Goal: Information Seeking & Learning: Learn about a topic

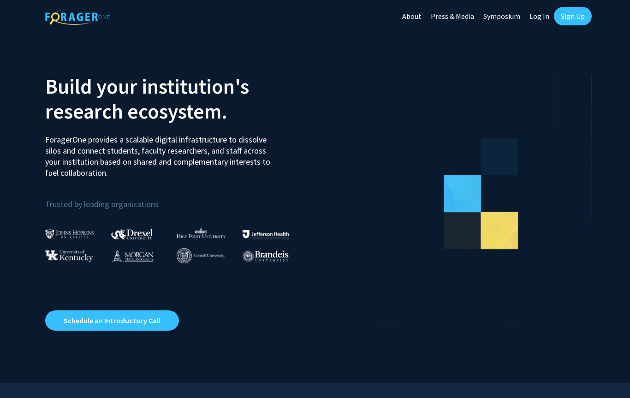
click at [540, 13] on link "Log In" at bounding box center [539, 16] width 29 height 32
select select
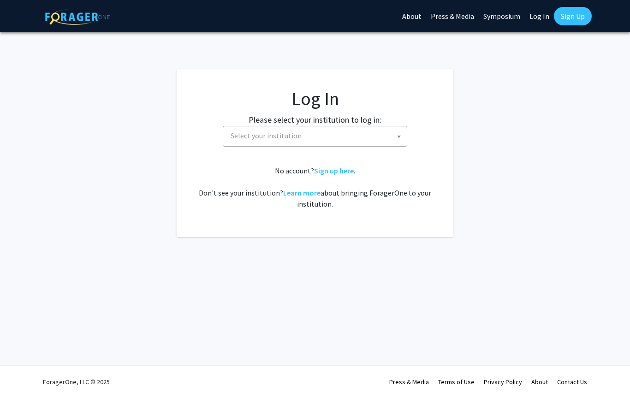
click at [376, 124] on label "Please select your institution to log in:" at bounding box center [314, 119] width 133 height 12
click at [386, 136] on span "Select your institution" at bounding box center [317, 135] width 180 height 19
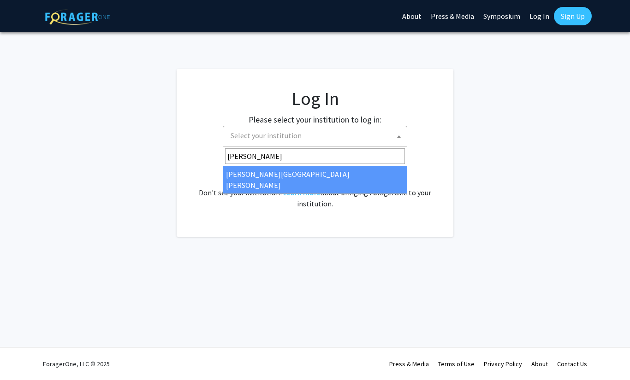
type input "johns"
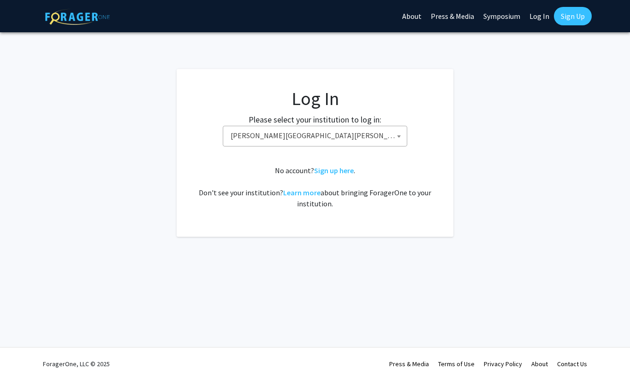
select select "1"
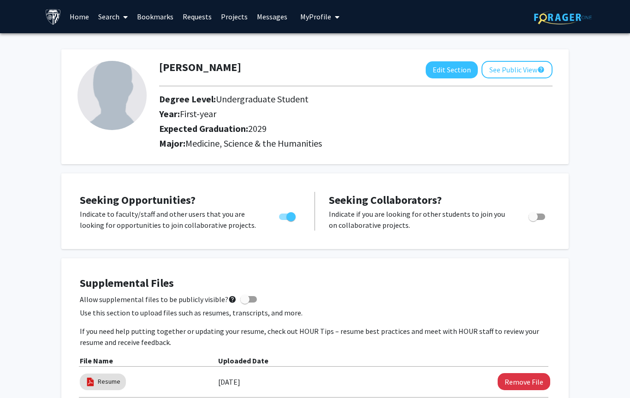
click at [167, 17] on link "Bookmarks" at bounding box center [155, 16] width 46 height 32
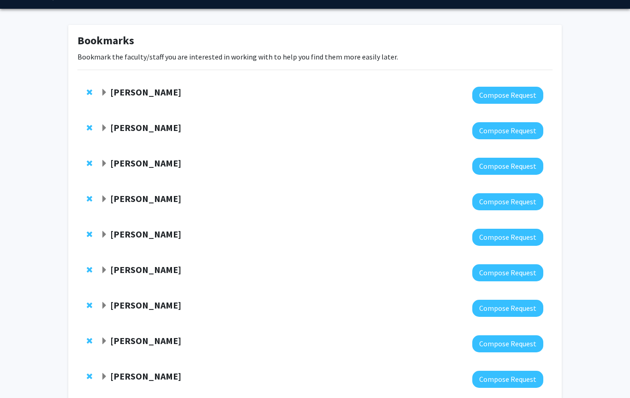
scroll to position [24, 0]
click at [106, 91] on span "Expand Yannis Paulus Bookmark" at bounding box center [104, 92] width 7 height 7
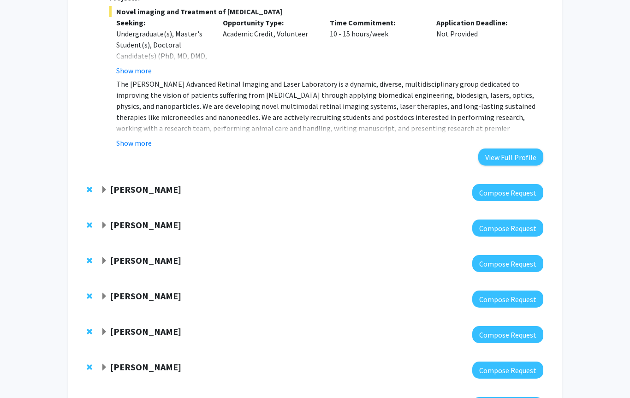
scroll to position [372, 0]
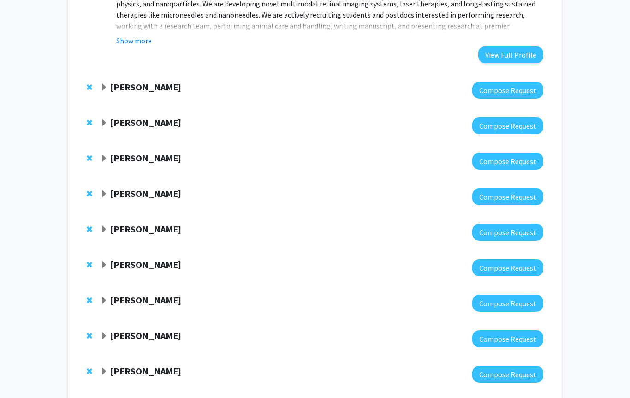
click at [107, 84] on span "Expand Shameema Sikder Bookmark" at bounding box center [104, 87] width 7 height 7
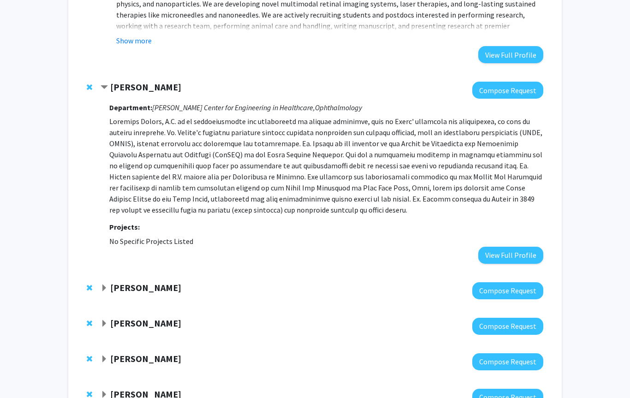
click at [172, 282] on div "[PERSON_NAME]" at bounding box center [200, 288] width 199 height 12
click at [103, 284] on span "Expand Harry Quigley Bookmark" at bounding box center [104, 287] width 7 height 7
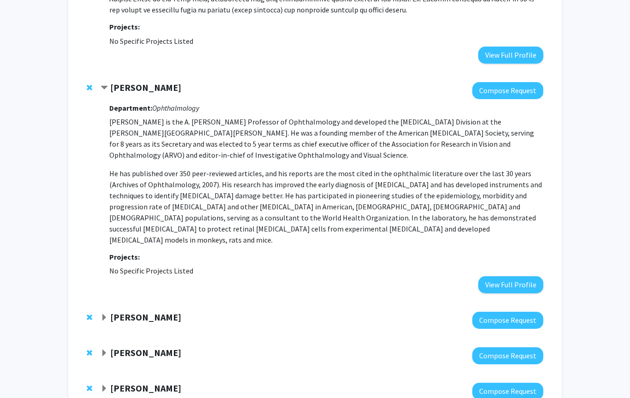
scroll to position [635, 0]
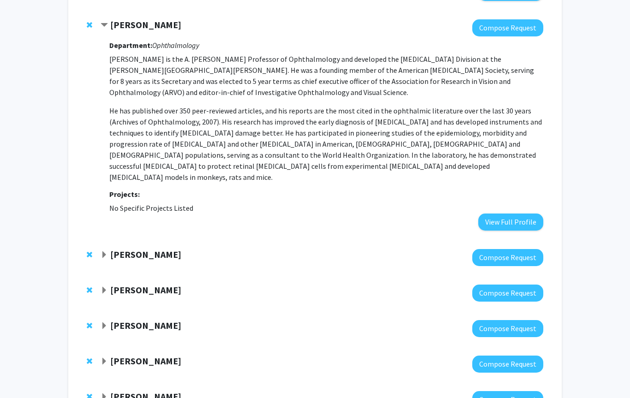
click at [105, 251] on span "Expand Laura Ensign-Hodges Bookmark" at bounding box center [104, 254] width 7 height 7
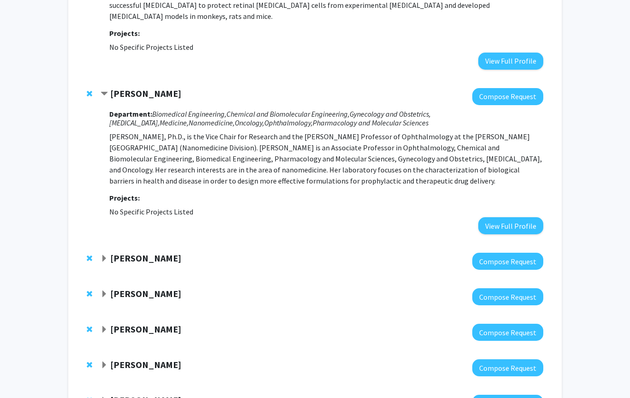
scroll to position [810, 0]
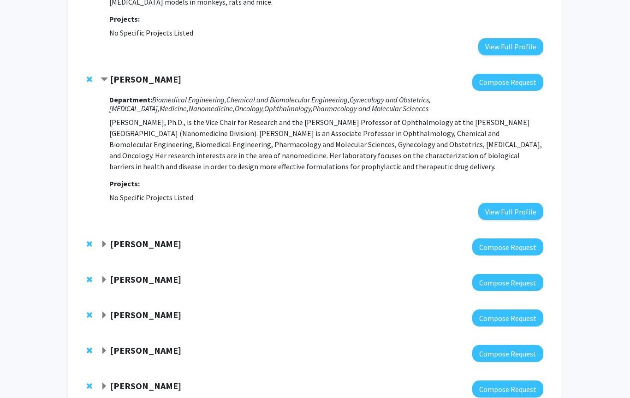
click at [102, 238] on div at bounding box center [322, 246] width 443 height 17
click at [104, 241] on span "Expand Mandeep Singh Bookmark" at bounding box center [104, 244] width 7 height 7
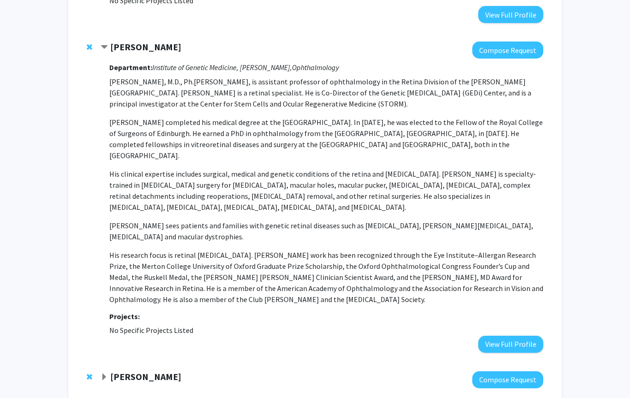
click at [105, 374] on span "Expand Kunal Parikh Bookmark" at bounding box center [104, 377] width 7 height 7
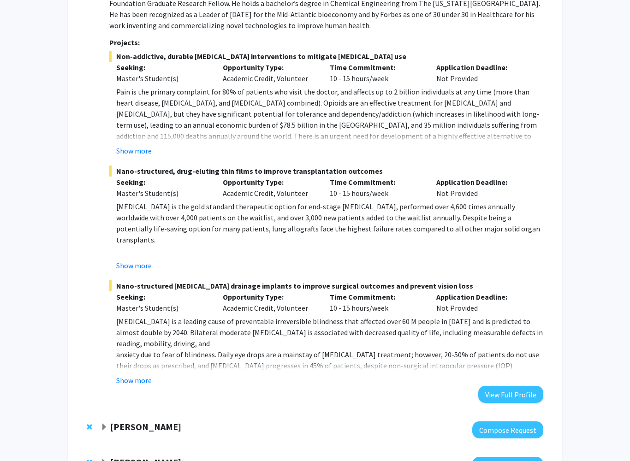
scroll to position [1701, 0]
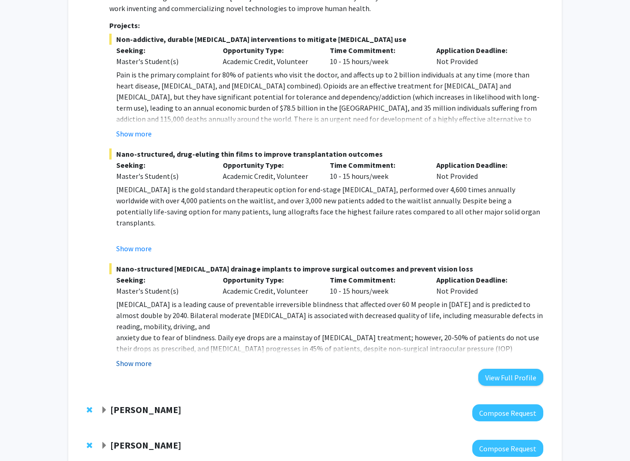
click at [142, 358] on button "Show more" at bounding box center [133, 363] width 35 height 11
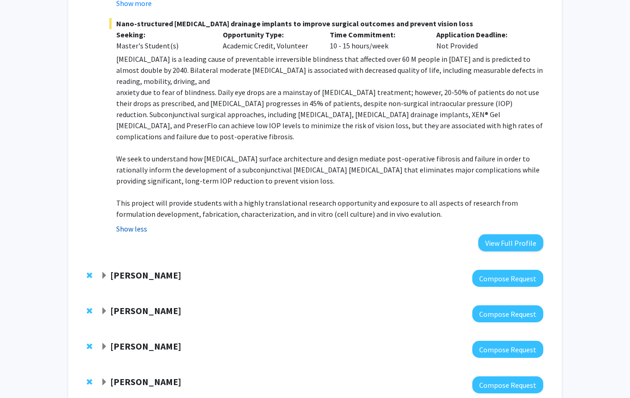
scroll to position [1940, 0]
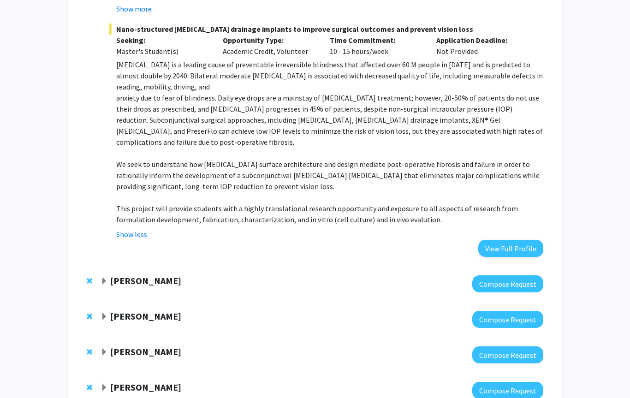
click at [104, 278] on span "Expand Fatemeh Rajaii Bookmark" at bounding box center [104, 281] width 7 height 7
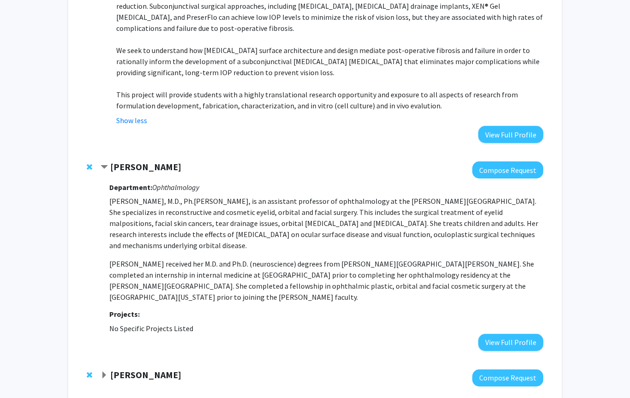
scroll to position [2112, 0]
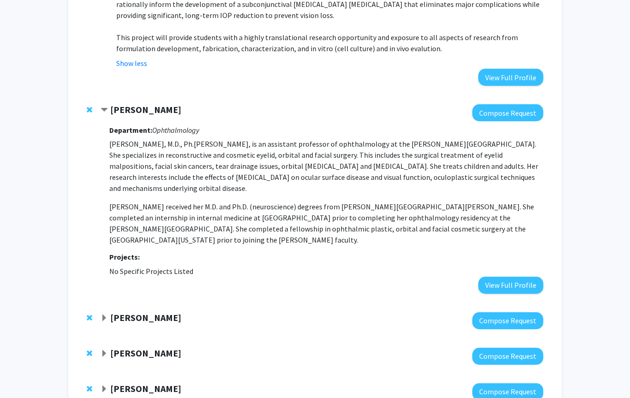
click at [101, 314] on span "Expand Cindy Cai Bookmark" at bounding box center [104, 317] width 7 height 7
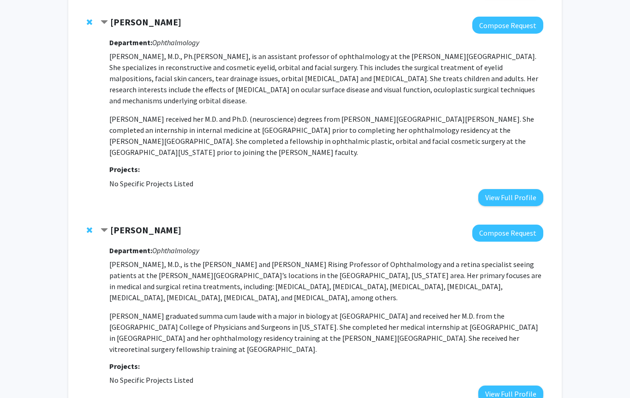
scroll to position [2261, 0]
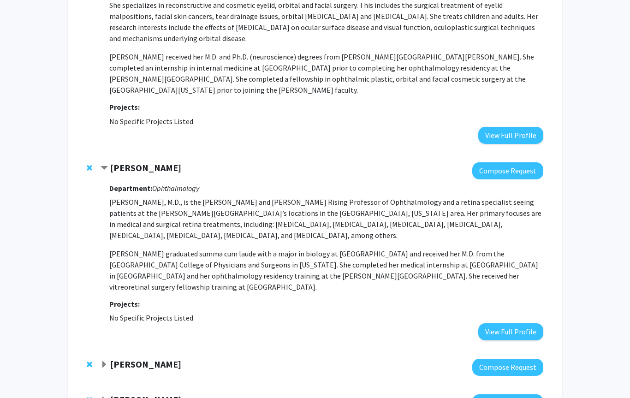
click at [107, 361] on span "Expand Amir Kashani Bookmark" at bounding box center [104, 364] width 7 height 7
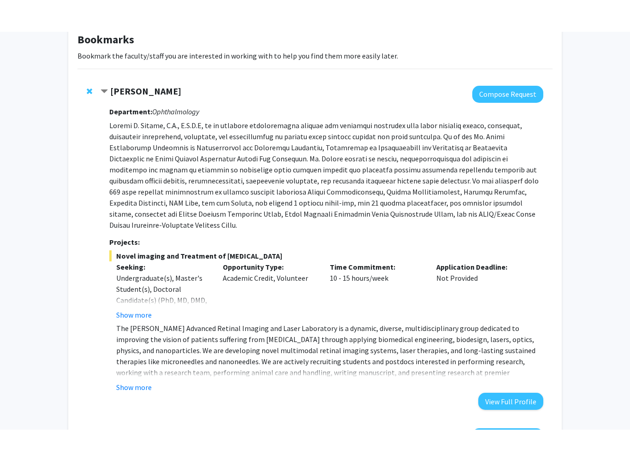
scroll to position [43, 0]
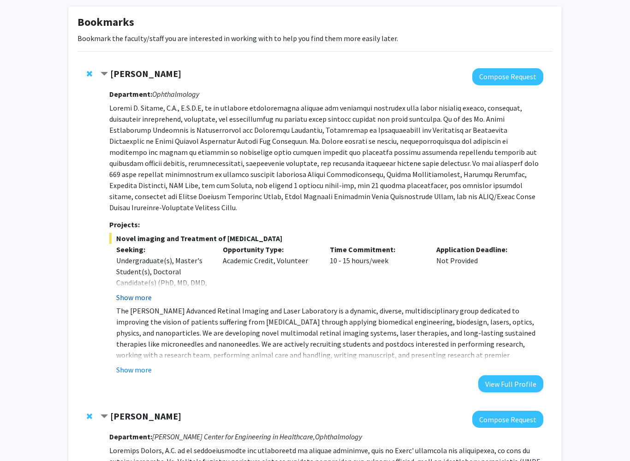
click at [145, 292] on button "Show more" at bounding box center [133, 297] width 35 height 11
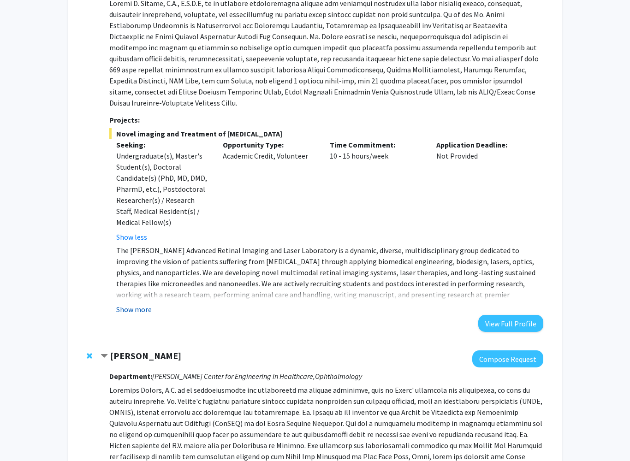
click at [142, 304] on button "Show more" at bounding box center [133, 309] width 35 height 11
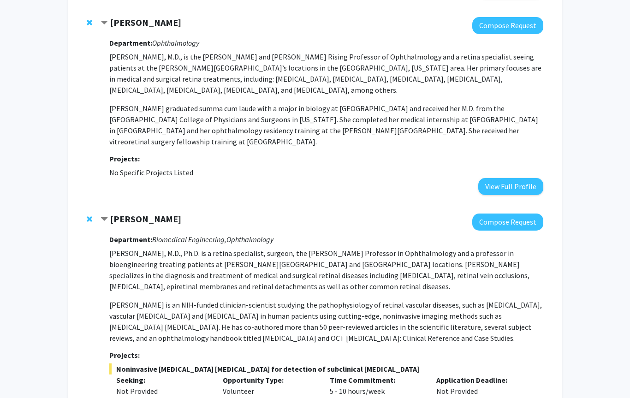
scroll to position [2572, 0]
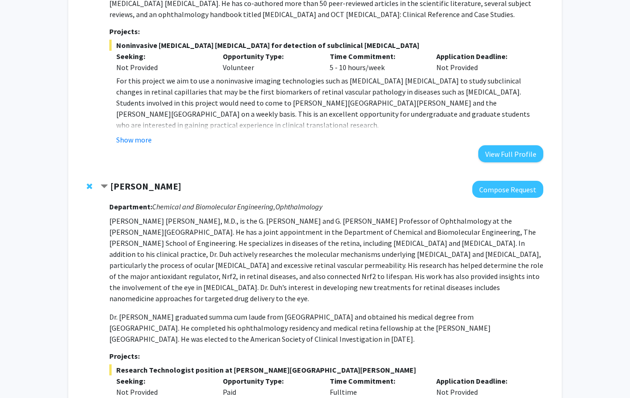
scroll to position [2850, 0]
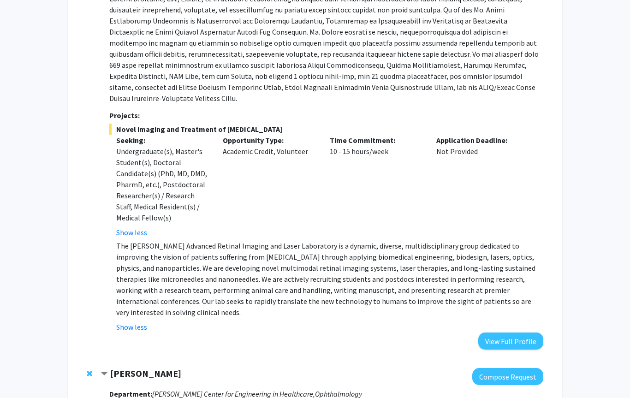
scroll to position [0, 0]
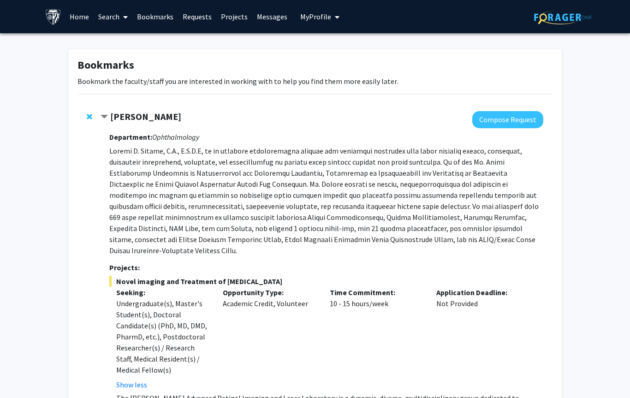
click at [94, 16] on link "Search" at bounding box center [113, 16] width 39 height 32
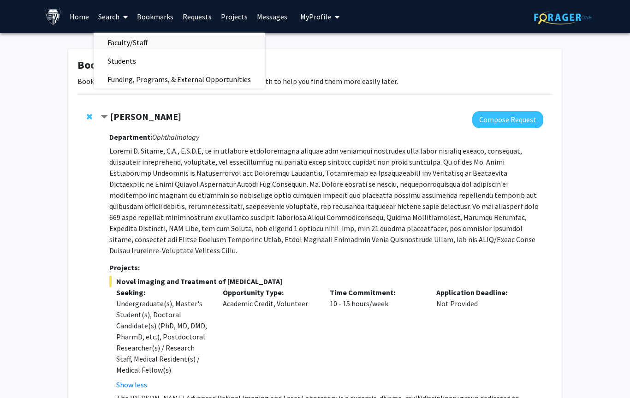
click at [136, 41] on span "Faculty/Staff" at bounding box center [128, 42] width 68 height 18
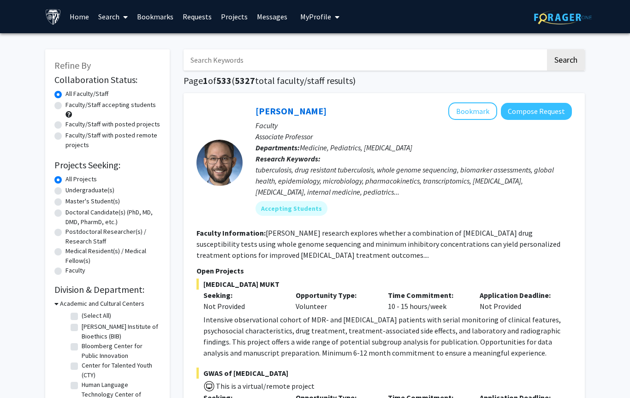
click at [65, 103] on label "Faculty/Staff accepting students" at bounding box center [110, 105] width 90 height 10
click at [65, 103] on input "Faculty/Staff accepting students" at bounding box center [68, 103] width 6 height 6
radio input "true"
click at [61, 119] on div "Faculty/Staff with posted projects" at bounding box center [107, 124] width 106 height 11
click at [65, 123] on label "Faculty/Staff with posted projects" at bounding box center [112, 124] width 95 height 10
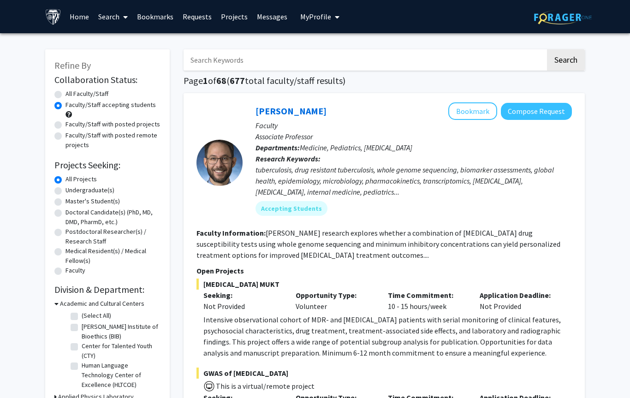
click at [65, 123] on input "Faculty/Staff with posted projects" at bounding box center [68, 122] width 6 height 6
radio input "true"
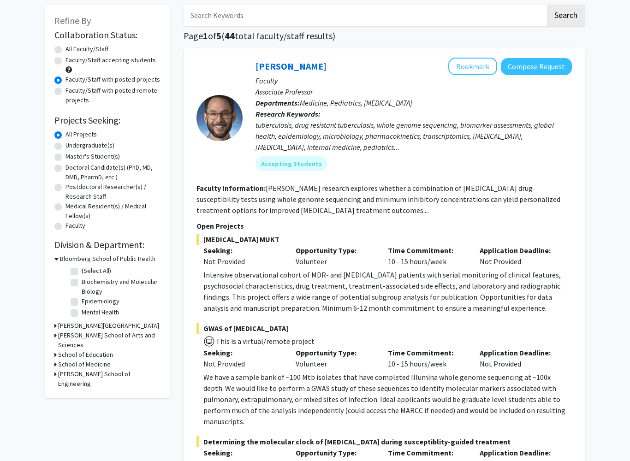
scroll to position [44, 0]
click at [65, 146] on label "Undergraduate(s)" at bounding box center [89, 146] width 49 height 10
click at [65, 146] on input "Undergraduate(s)" at bounding box center [68, 144] width 6 height 6
radio input "true"
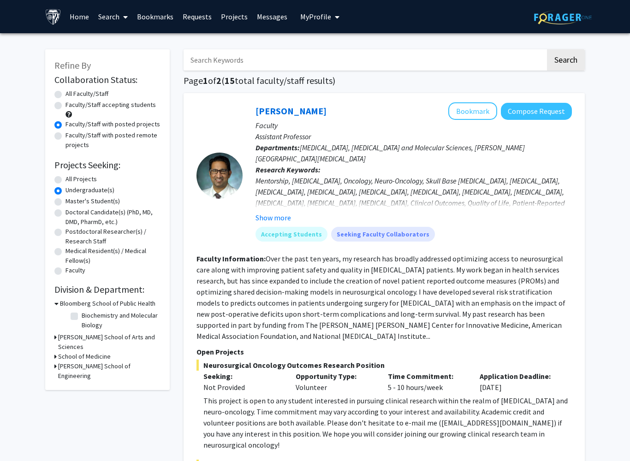
click at [65, 92] on label "All Faculty/Staff" at bounding box center [86, 94] width 43 height 10
click at [65, 92] on input "All Faculty/Staff" at bounding box center [68, 92] width 6 height 6
radio input "true"
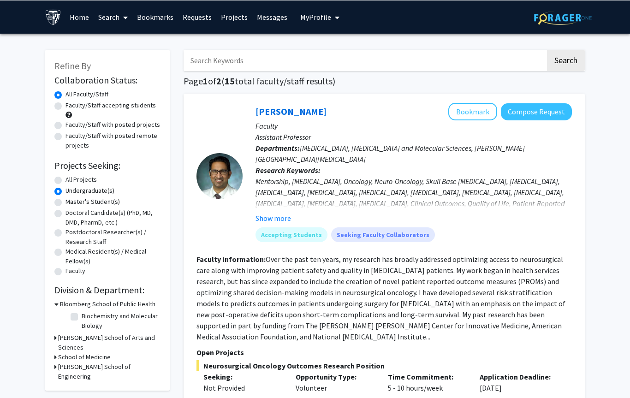
click at [296, 54] on input "Search Keywords" at bounding box center [364, 59] width 362 height 21
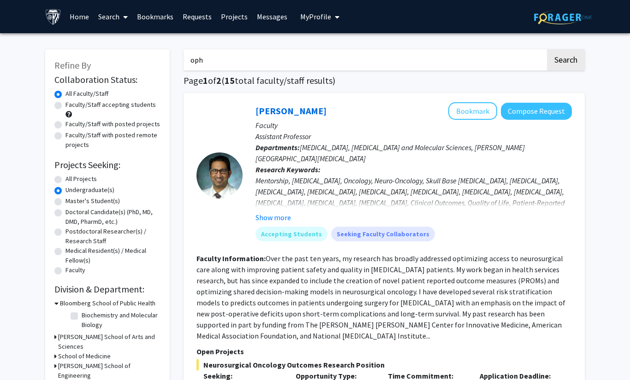
type input "oph"
click at [565, 59] on button "Search" at bounding box center [566, 59] width 38 height 21
radio input "true"
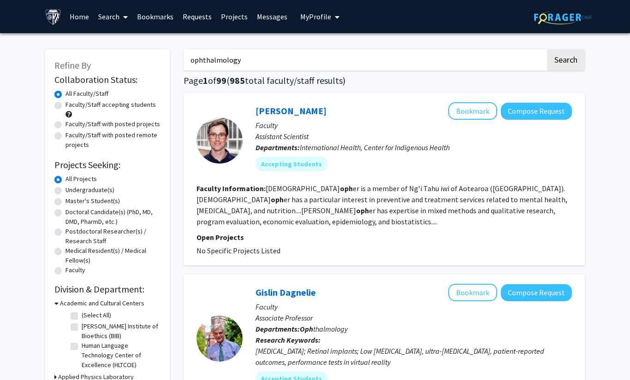
type input "ophthalmology"
click at [565, 59] on button "Search" at bounding box center [566, 59] width 38 height 21
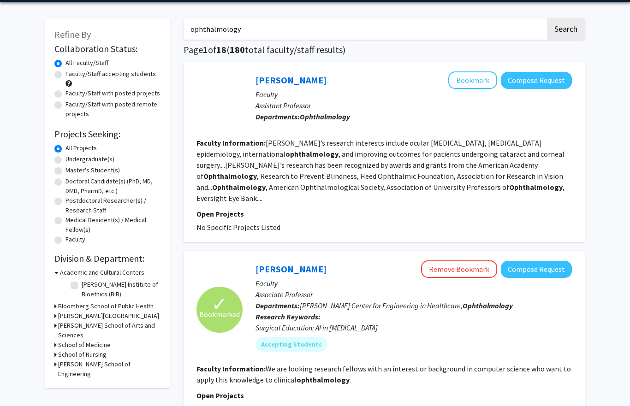
scroll to position [31, 0]
click at [65, 158] on label "Undergraduate(s)" at bounding box center [89, 159] width 49 height 10
click at [65, 158] on input "Undergraduate(s)" at bounding box center [68, 157] width 6 height 6
radio input "true"
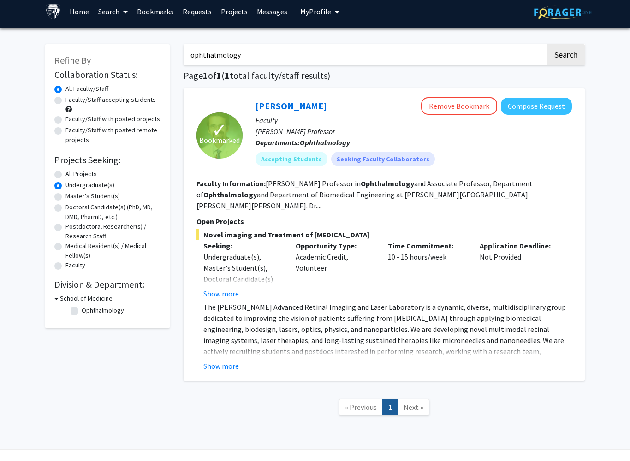
scroll to position [5, 0]
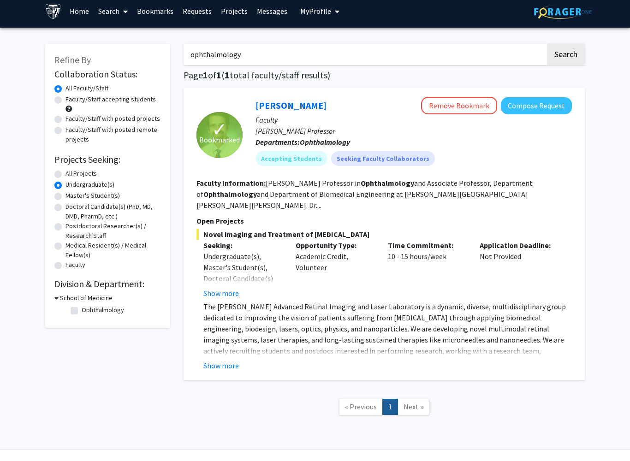
click at [65, 100] on label "Faculty/Staff accepting students" at bounding box center [110, 100] width 90 height 10
click at [65, 100] on input "Faculty/Staff accepting students" at bounding box center [68, 98] width 6 height 6
radio input "true"
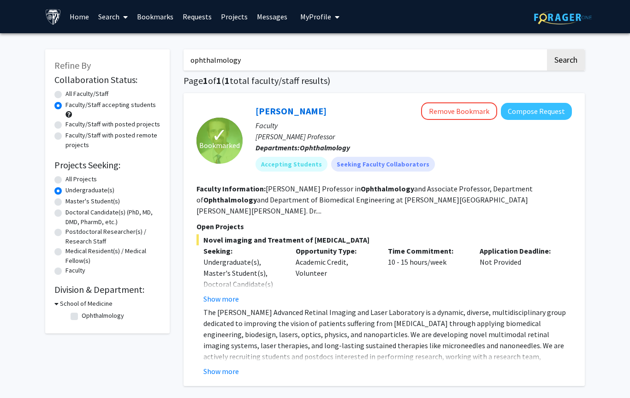
click at [65, 125] on label "Faculty/Staff with posted projects" at bounding box center [112, 124] width 95 height 10
click at [65, 125] on input "Faculty/Staff with posted projects" at bounding box center [68, 122] width 6 height 6
radio input "true"
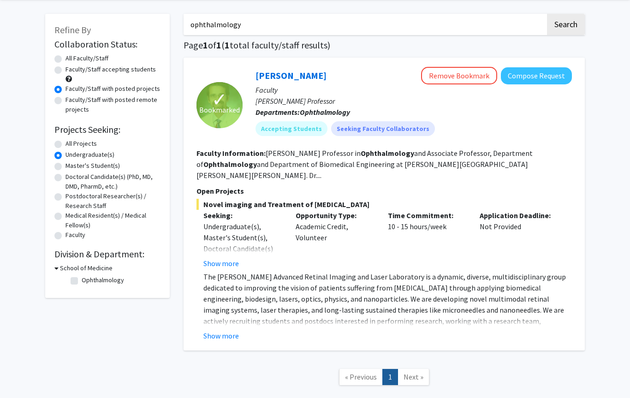
scroll to position [35, 0]
click at [65, 98] on label "Faculty/Staff with posted remote projects" at bounding box center [112, 105] width 95 height 19
click at [65, 98] on input "Faculty/Staff with posted remote projects" at bounding box center [68, 99] width 6 height 6
radio input "true"
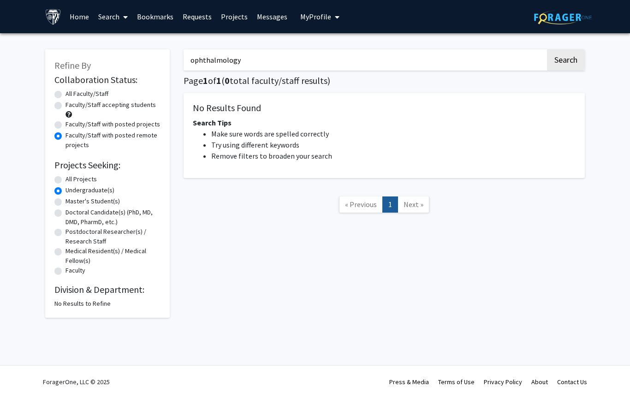
click at [65, 92] on label "All Faculty/Staff" at bounding box center [86, 94] width 43 height 10
click at [65, 92] on input "All Faculty/Staff" at bounding box center [68, 92] width 6 height 6
radio input "true"
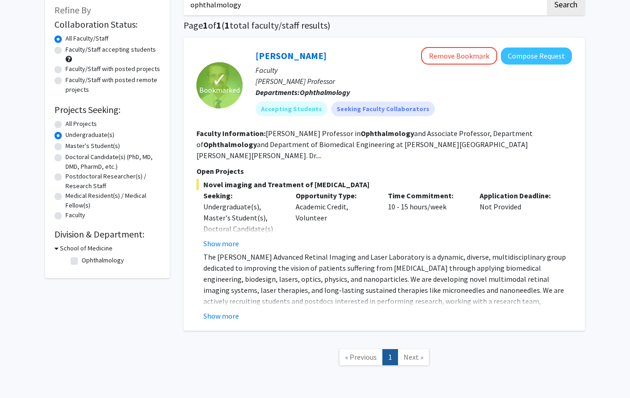
scroll to position [55, 0]
click at [65, 124] on label "All Projects" at bounding box center [80, 124] width 31 height 10
click at [65, 124] on input "All Projects" at bounding box center [68, 122] width 6 height 6
radio input "true"
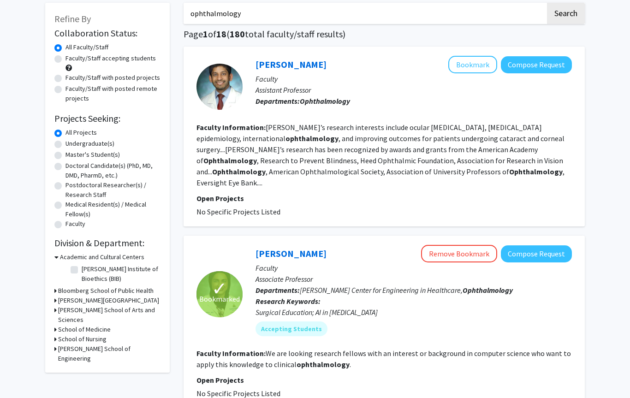
scroll to position [36, 0]
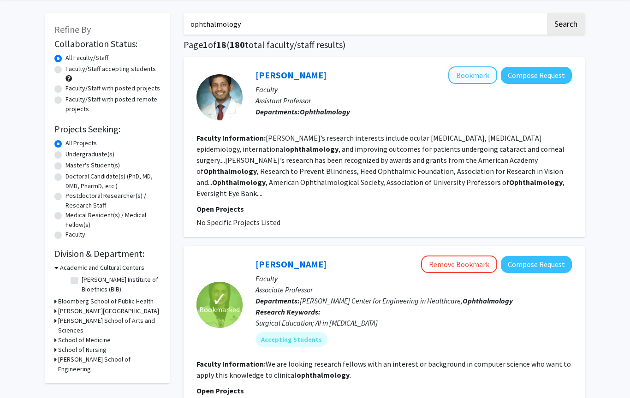
click at [475, 76] on button "Bookmark" at bounding box center [472, 75] width 49 height 18
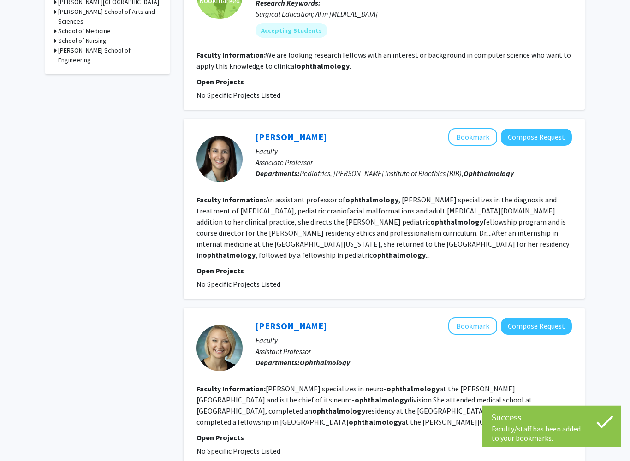
scroll to position [362, 0]
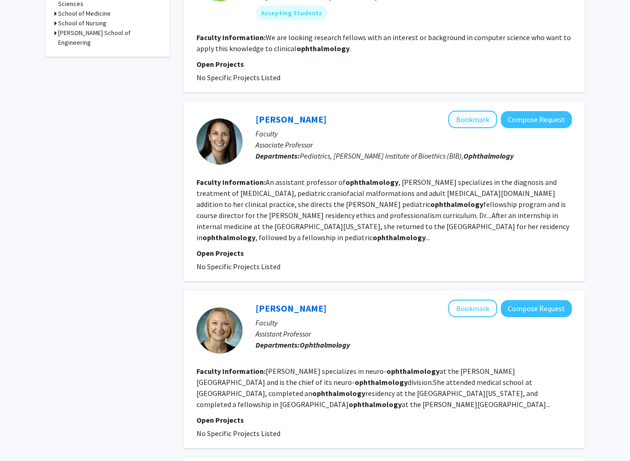
click at [481, 120] on button "Bookmark" at bounding box center [472, 120] width 49 height 18
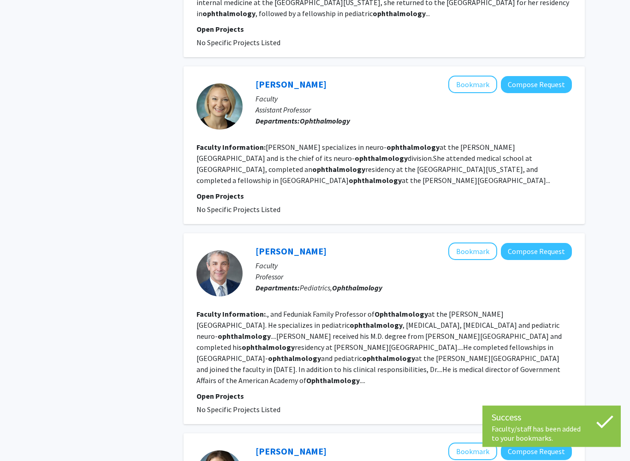
scroll to position [586, 0]
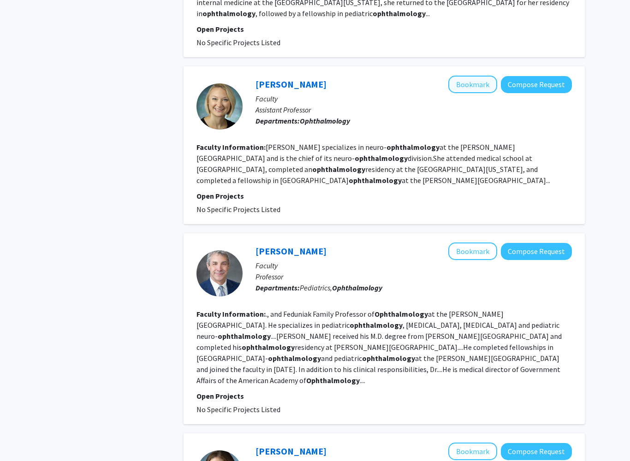
click at [475, 77] on button "Bookmark" at bounding box center [472, 85] width 49 height 18
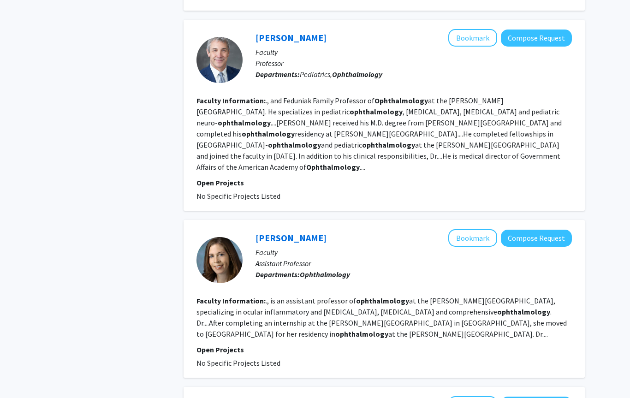
scroll to position [799, 0]
click at [483, 30] on button "Bookmark" at bounding box center [472, 39] width 49 height 18
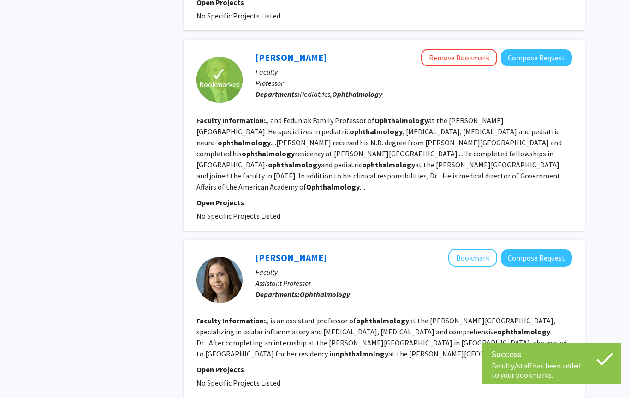
scroll to position [765, 0]
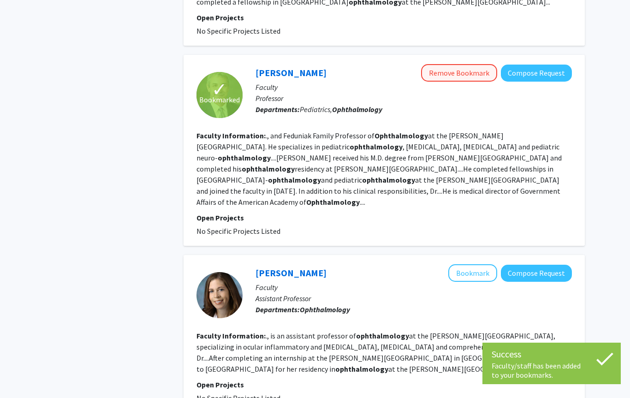
click at [483, 64] on button "Remove Bookmark" at bounding box center [459, 73] width 76 height 18
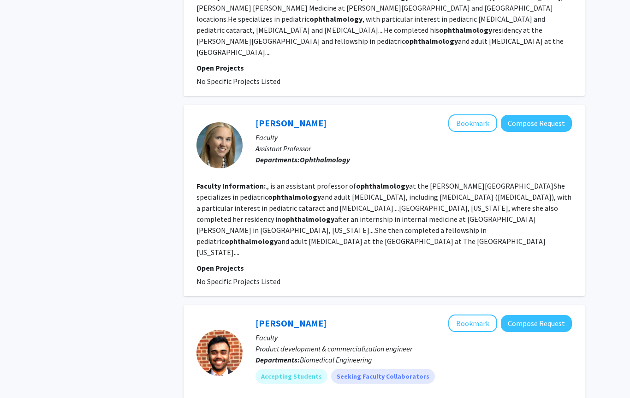
scroll to position [1563, 0]
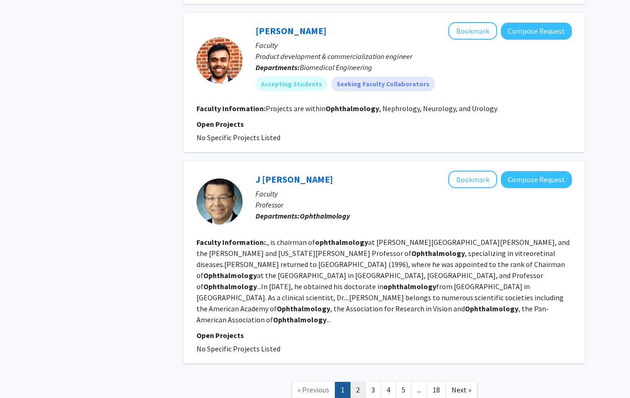
click at [361, 382] on link "2" at bounding box center [358, 390] width 16 height 16
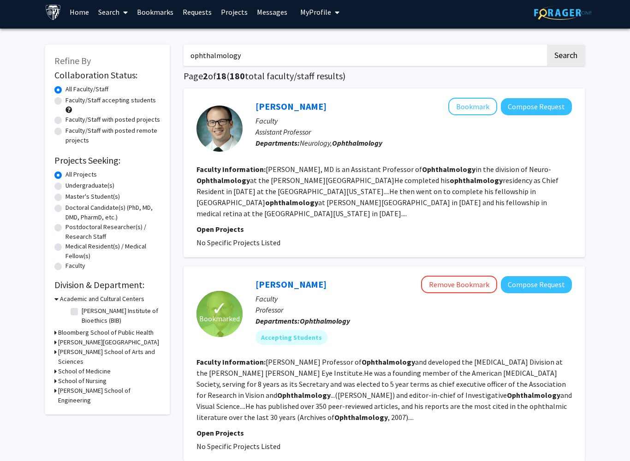
scroll to position [4, 0]
click at [461, 109] on button "Bookmark" at bounding box center [472, 107] width 49 height 18
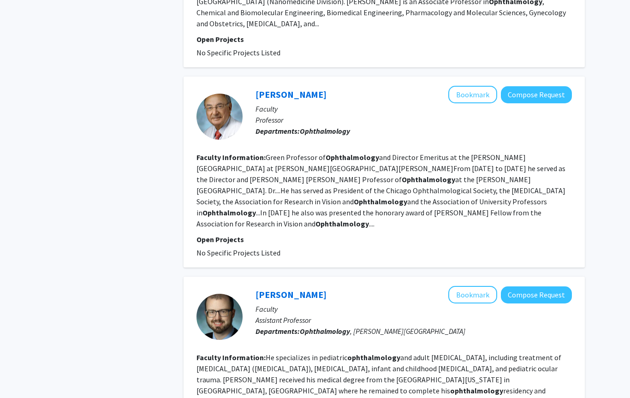
scroll to position [1491, 0]
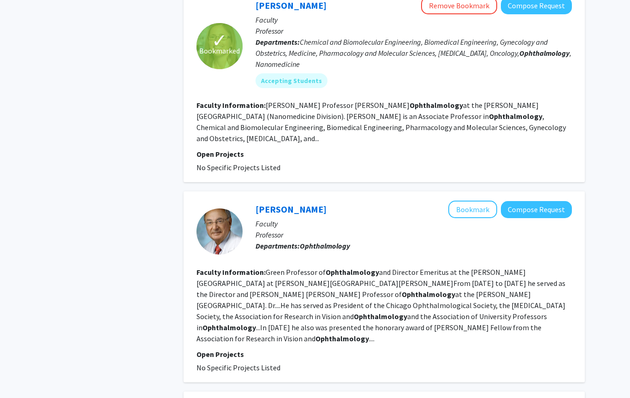
scroll to position [1501, 0]
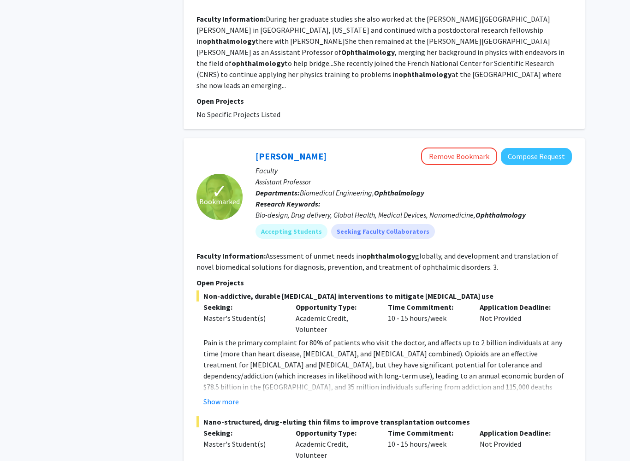
scroll to position [1423, 0]
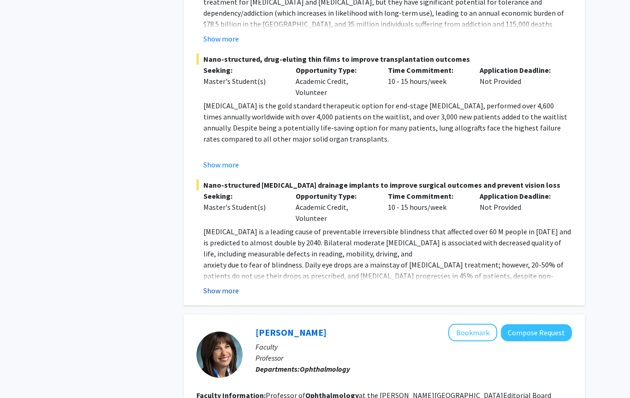
click at [224, 285] on button "Show more" at bounding box center [220, 290] width 35 height 11
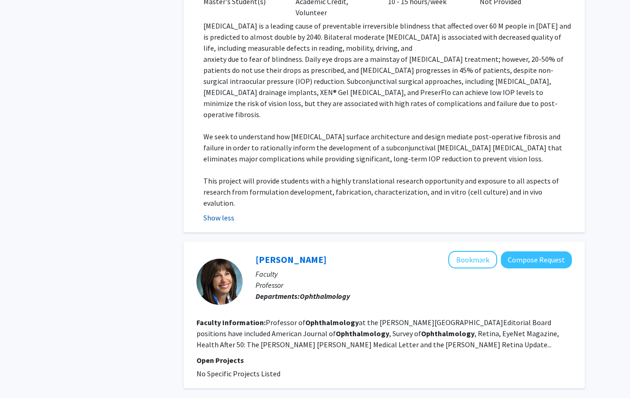
scroll to position [1964, 0]
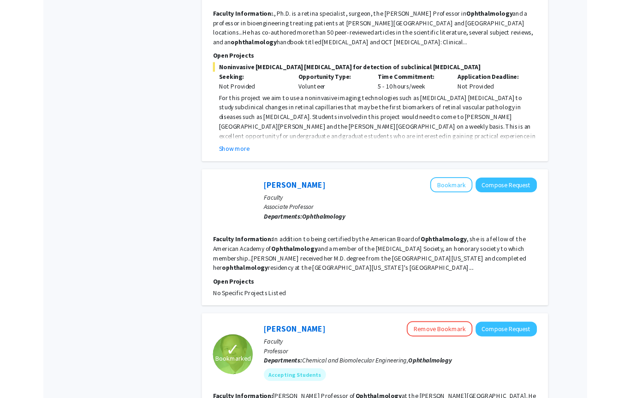
scroll to position [1039, 0]
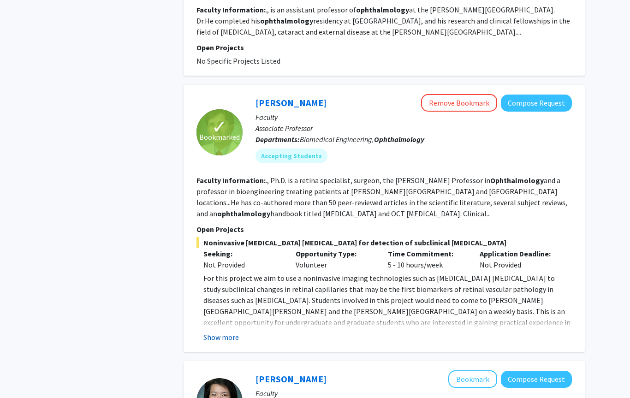
click at [236, 332] on button "Show more" at bounding box center [220, 337] width 35 height 11
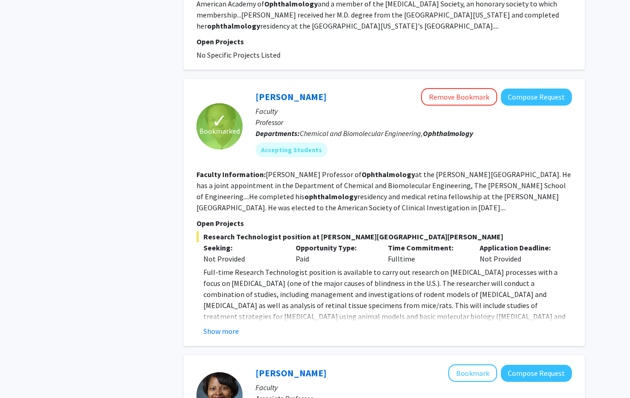
scroll to position [1565, 0]
click at [457, 89] on button "Remove Bookmark" at bounding box center [459, 98] width 76 height 18
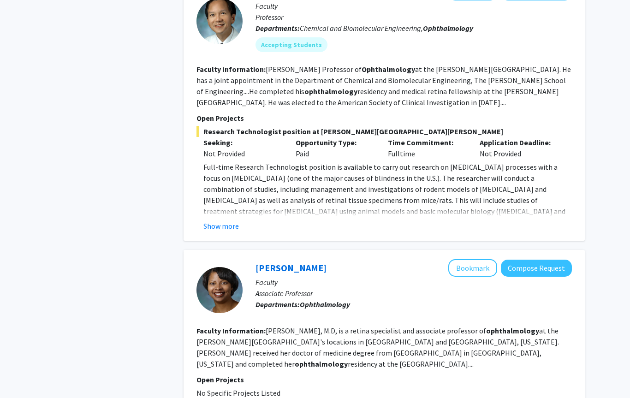
scroll to position [1671, 0]
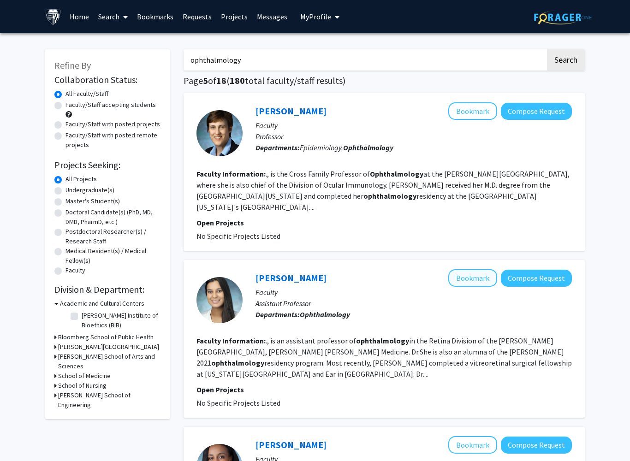
click at [477, 269] on button "Bookmark" at bounding box center [472, 278] width 49 height 18
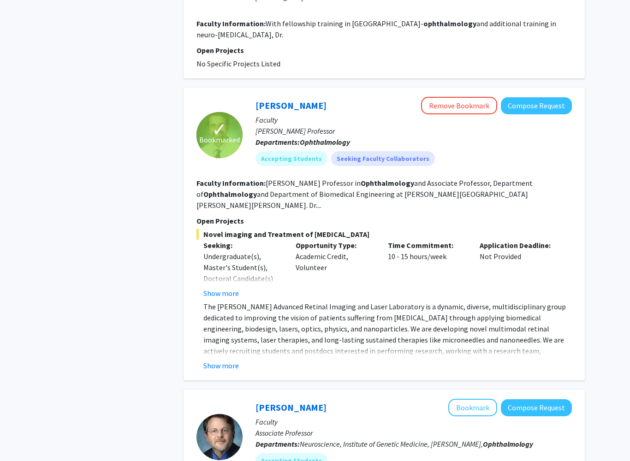
scroll to position [684, 0]
click at [218, 360] on button "Show more" at bounding box center [220, 365] width 35 height 11
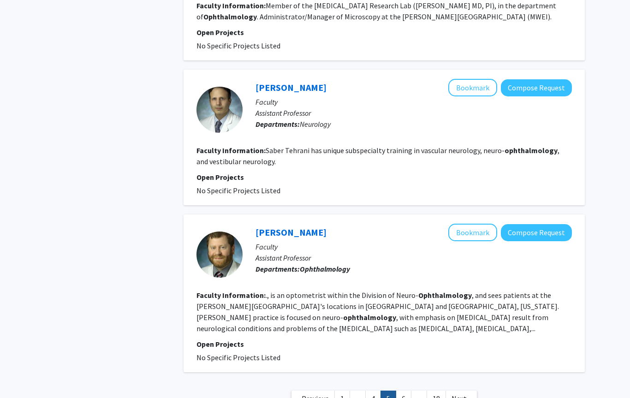
scroll to position [1543, 0]
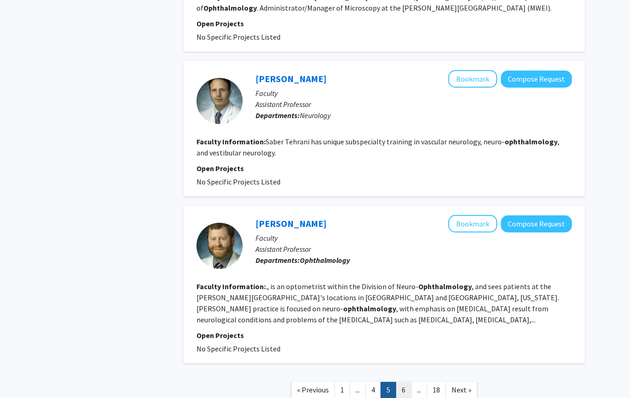
click at [409, 382] on link "6" at bounding box center [404, 390] width 16 height 16
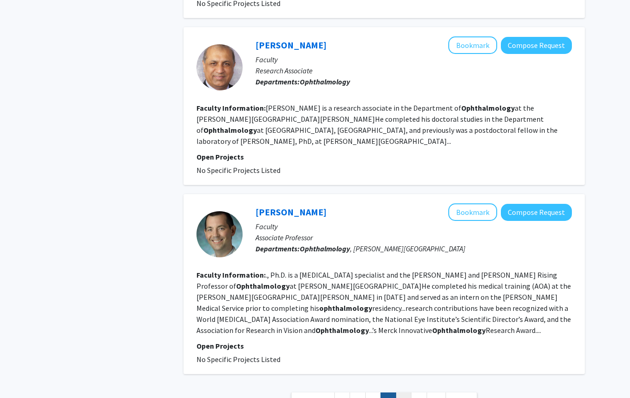
scroll to position [1380, 0]
click at [405, 392] on link "7" at bounding box center [404, 400] width 16 height 16
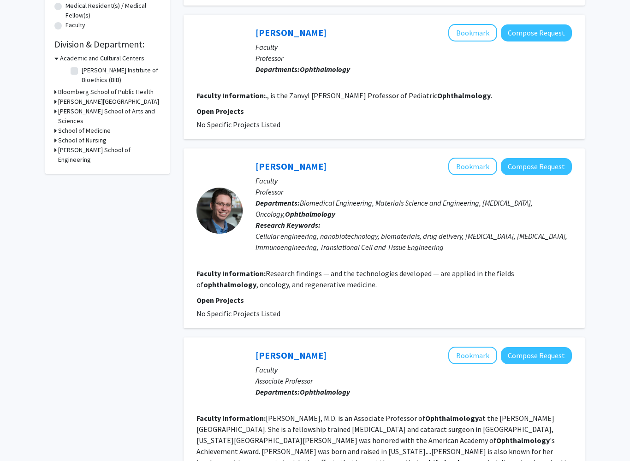
scroll to position [361, 0]
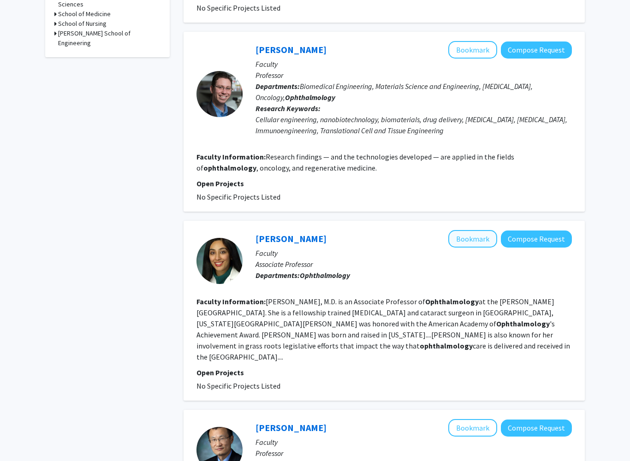
click at [488, 231] on button "Bookmark" at bounding box center [472, 240] width 49 height 18
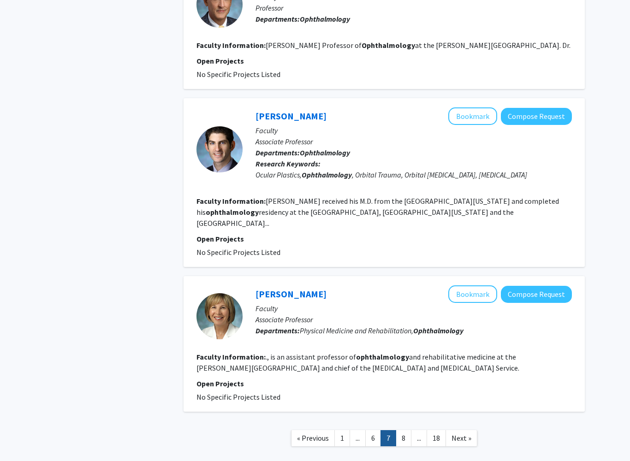
scroll to position [1312, 0]
click at [401, 397] on link "8" at bounding box center [404, 438] width 16 height 16
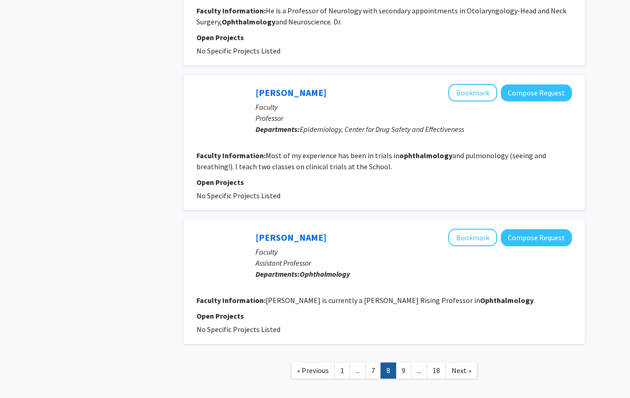
scroll to position [1358, 0]
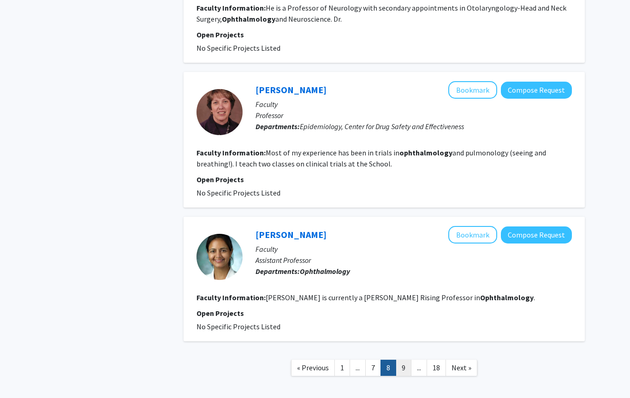
click at [405, 360] on link "9" at bounding box center [404, 368] width 16 height 16
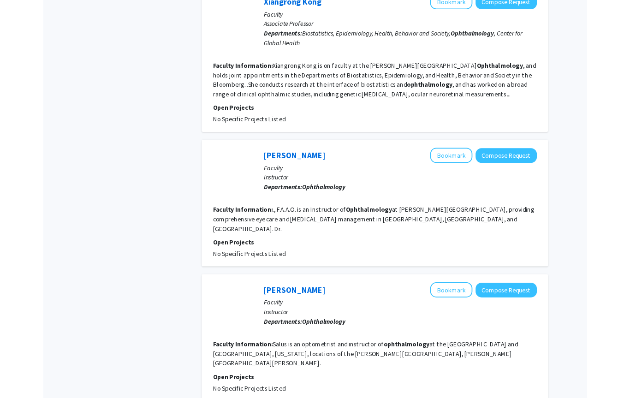
scroll to position [1279, 0]
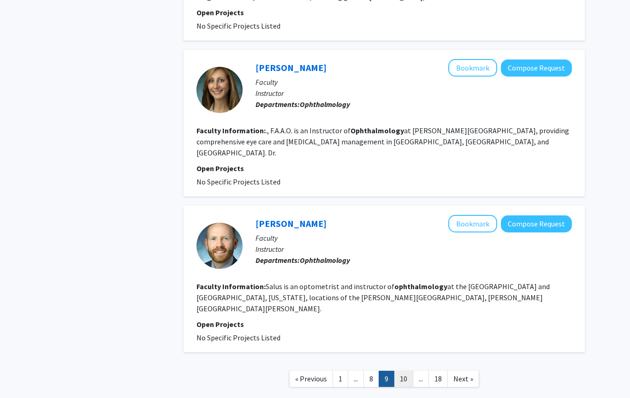
click at [402, 371] on link "10" at bounding box center [403, 379] width 19 height 16
